Goal: Book appointment/travel/reservation

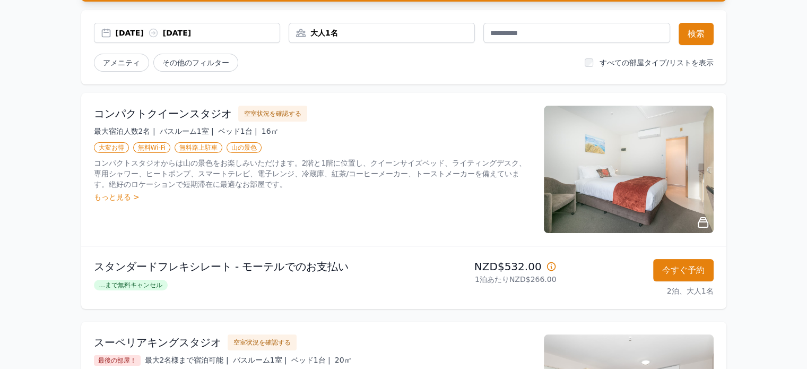
scroll to position [106, 0]
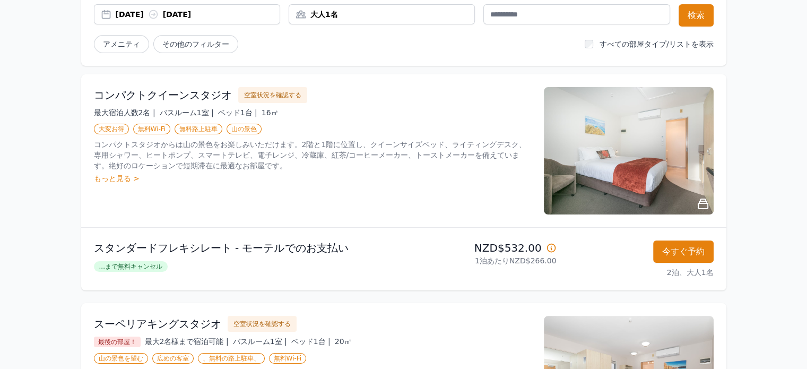
click at [658, 159] on img at bounding box center [629, 150] width 170 height 127
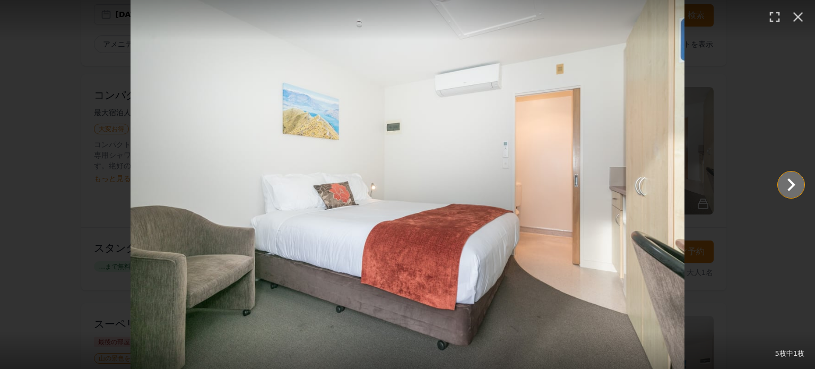
click at [797, 182] on icon "スライド2/5を表示" at bounding box center [791, 184] width 25 height 25
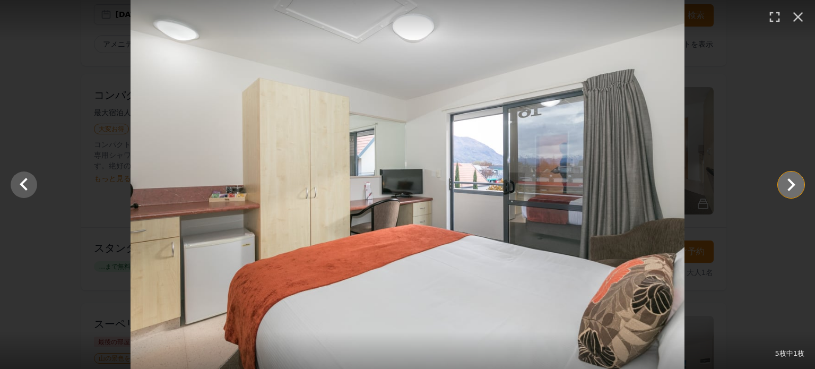
click at [797, 182] on icon "Show slide 3 of 5" at bounding box center [791, 184] width 25 height 25
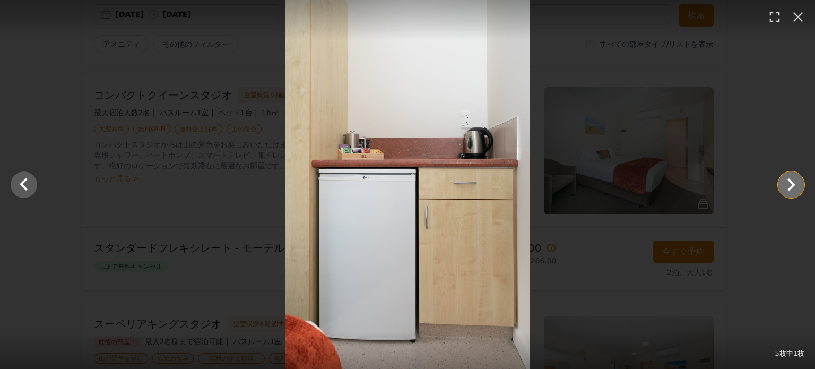
click at [797, 182] on icon "Show slide 4 of 5" at bounding box center [791, 184] width 25 height 25
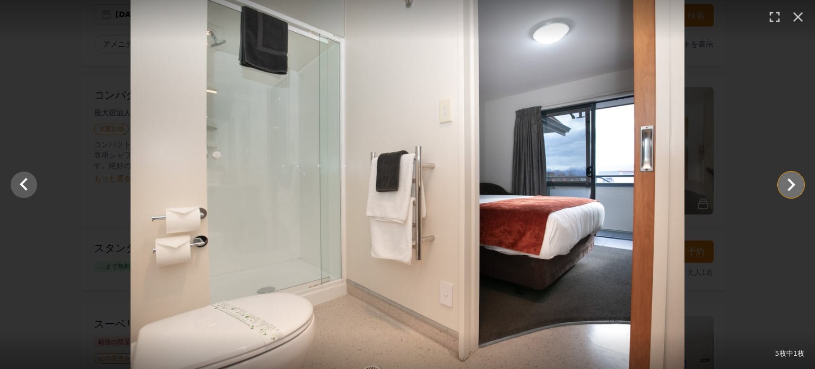
click at [797, 182] on icon "Show slide 5 of 5" at bounding box center [791, 184] width 25 height 25
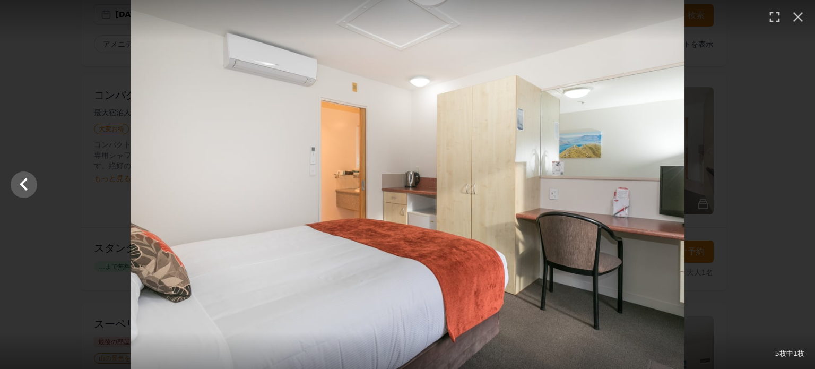
click at [797, 182] on div at bounding box center [407, 184] width 815 height 369
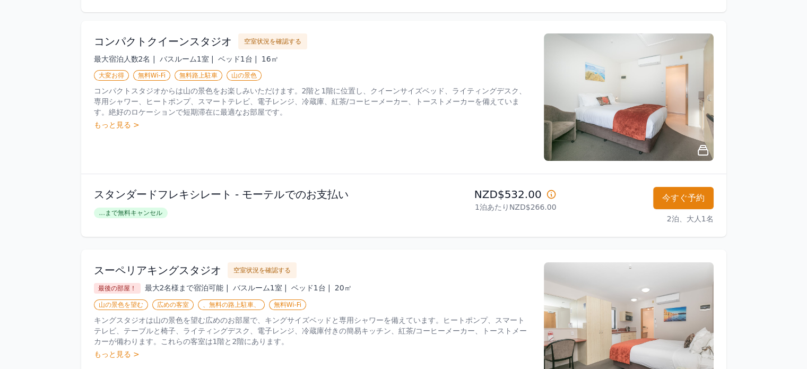
scroll to position [212, 0]
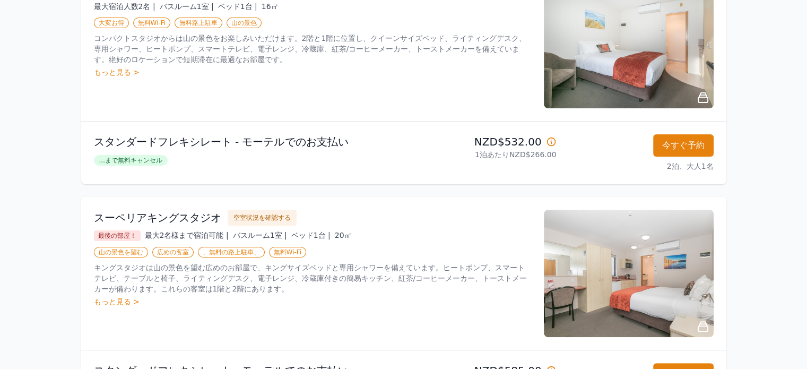
click at [642, 247] on img at bounding box center [629, 273] width 170 height 127
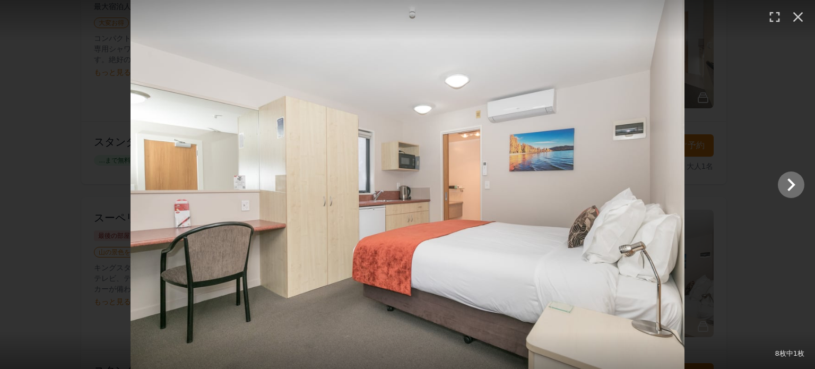
click at [659, 182] on img at bounding box center [408, 184] width 554 height 369
click at [794, 182] on icon "スライド2/8を表示" at bounding box center [791, 184] width 25 height 25
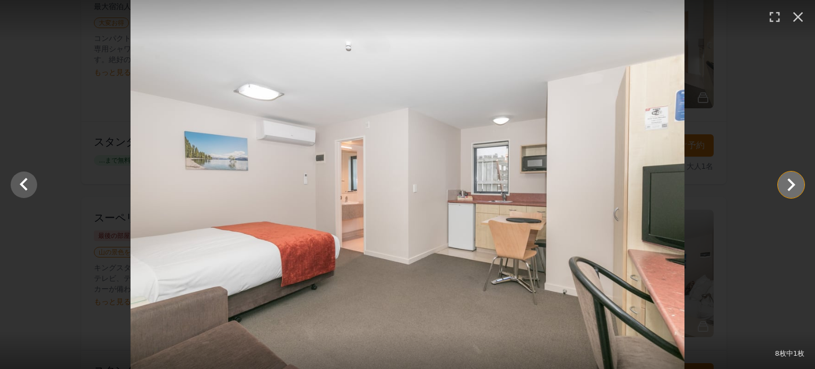
click at [794, 182] on icon "Show slide 3 of 8" at bounding box center [791, 184] width 25 height 25
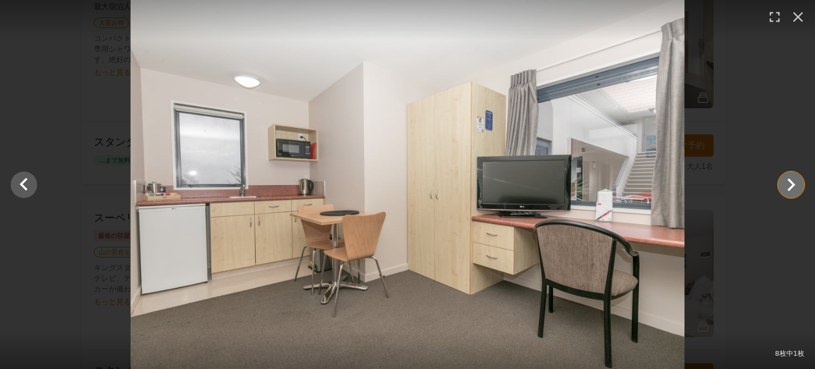
click at [794, 182] on icon "Show slide 4 of 8" at bounding box center [791, 184] width 25 height 25
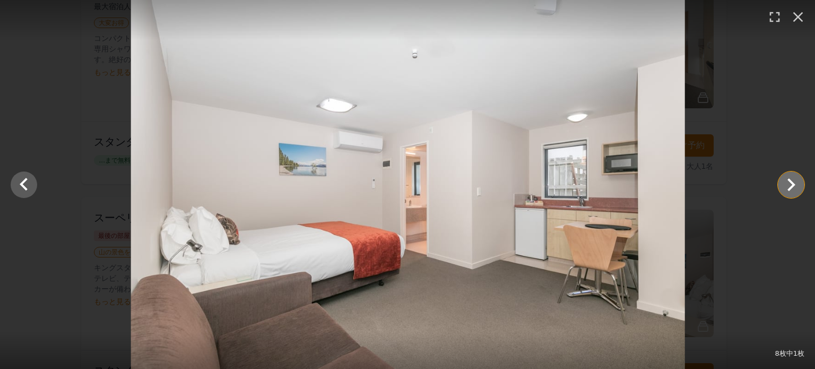
click at [794, 182] on icon "Show slide 5 of 8" at bounding box center [791, 184] width 25 height 25
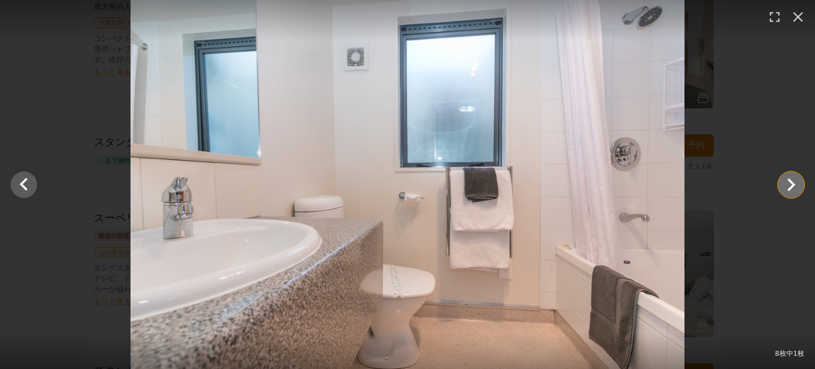
click at [791, 181] on icon "Show slide 6 of 8" at bounding box center [792, 184] width 8 height 13
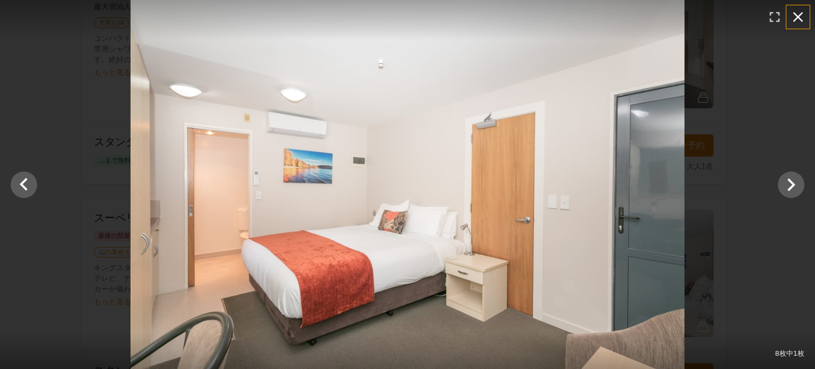
click at [796, 13] on icon "button" at bounding box center [798, 16] width 17 height 17
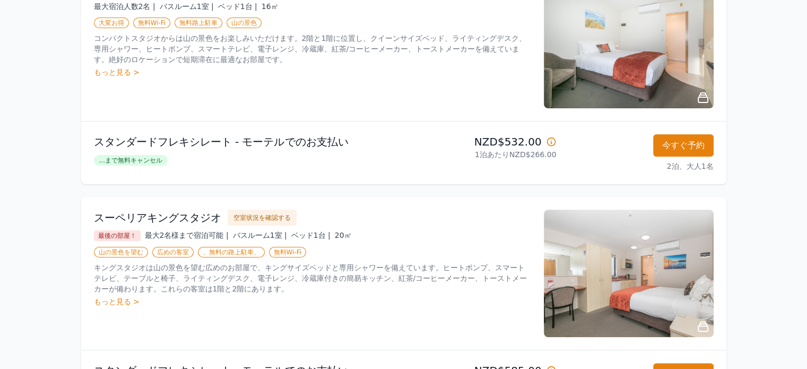
click at [652, 54] on img at bounding box center [629, 44] width 170 height 127
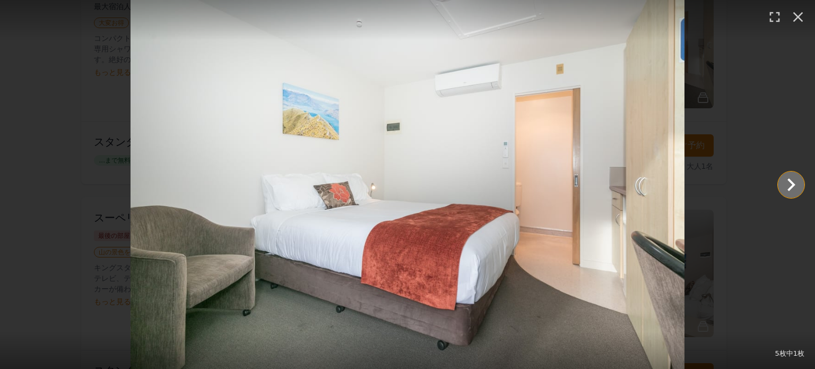
click at [791, 180] on icon "スライド2/5を表示" at bounding box center [792, 184] width 8 height 13
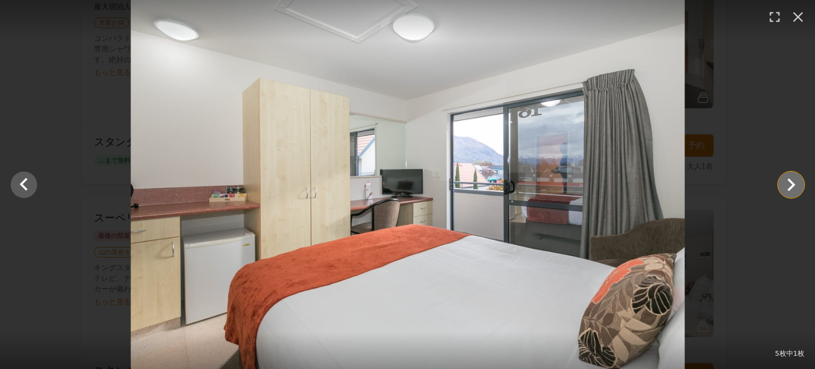
click at [791, 180] on icon "Show slide 3 of 5" at bounding box center [792, 184] width 8 height 13
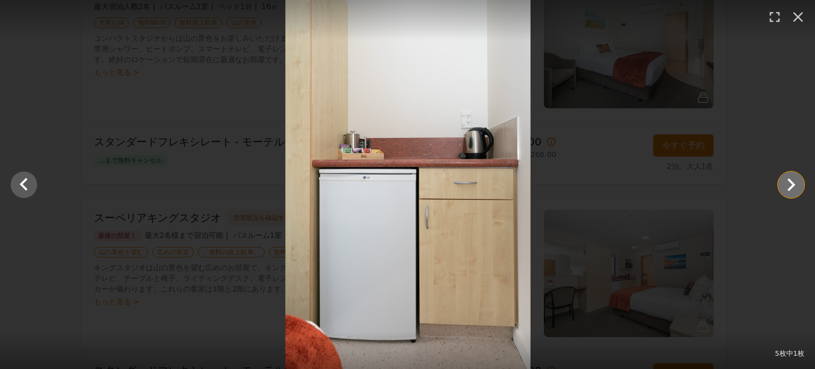
click at [791, 180] on icon "Show slide 4 of 5" at bounding box center [792, 184] width 8 height 13
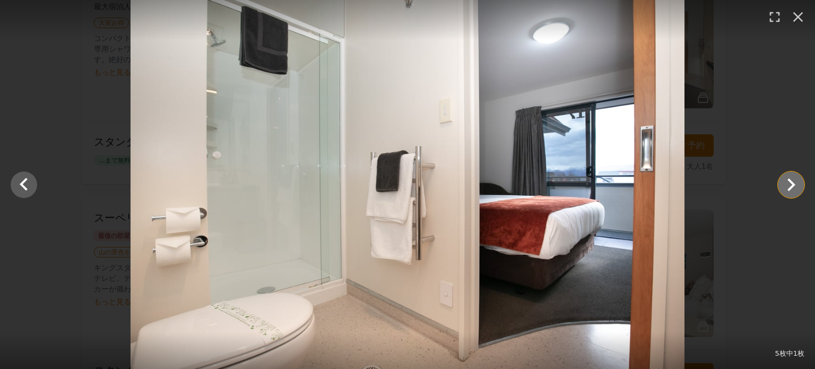
click at [791, 180] on icon "Show slide 5 of 5" at bounding box center [792, 184] width 8 height 13
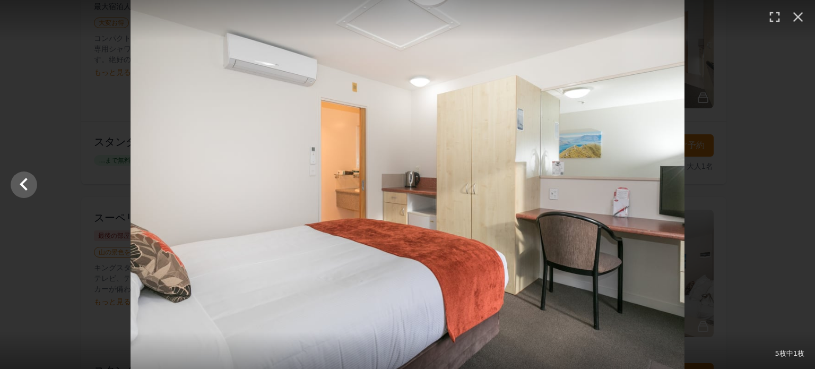
click at [791, 180] on div at bounding box center [407, 184] width 815 height 369
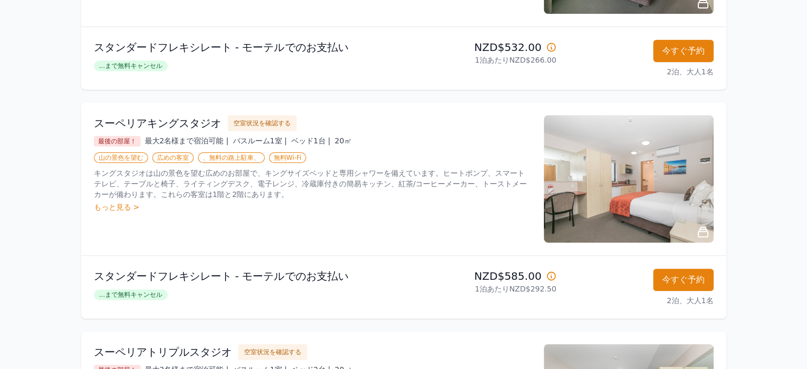
scroll to position [319, 0]
